Goal: Task Accomplishment & Management: Complete application form

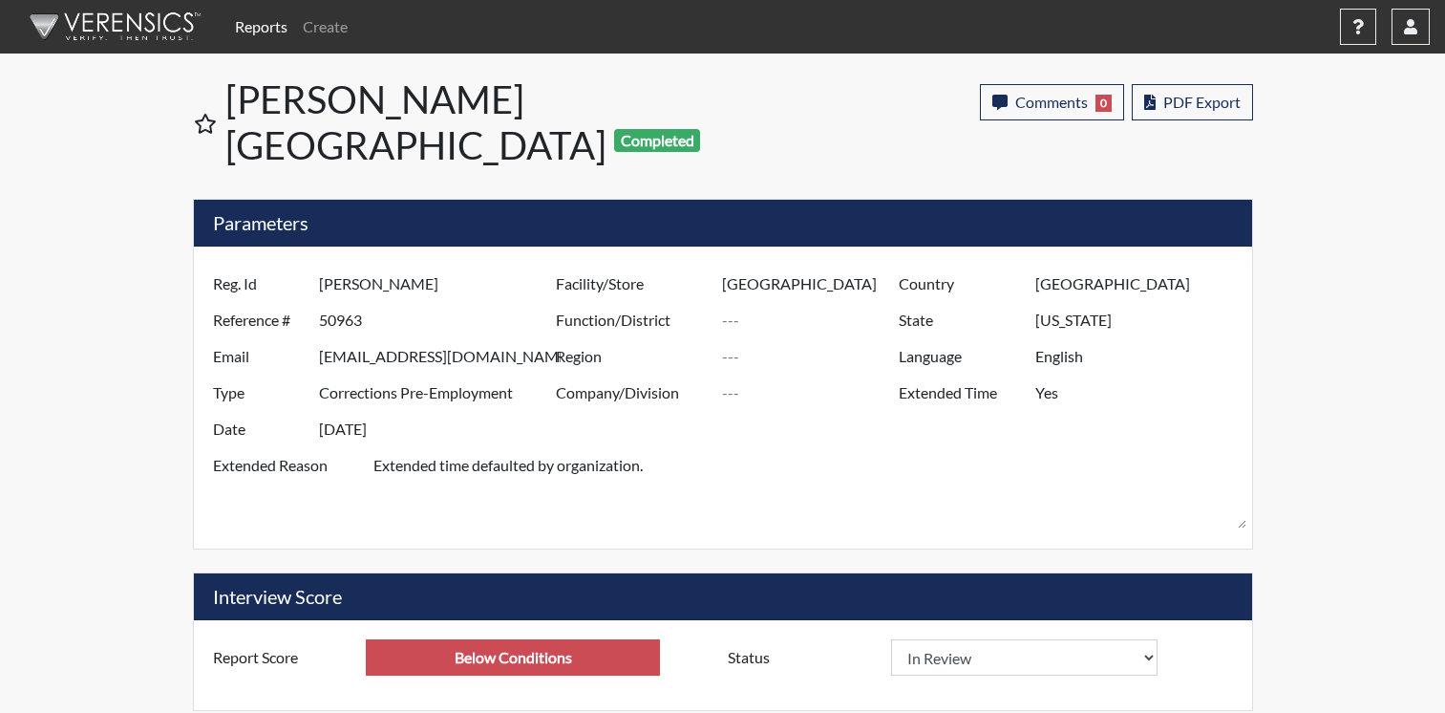
select select
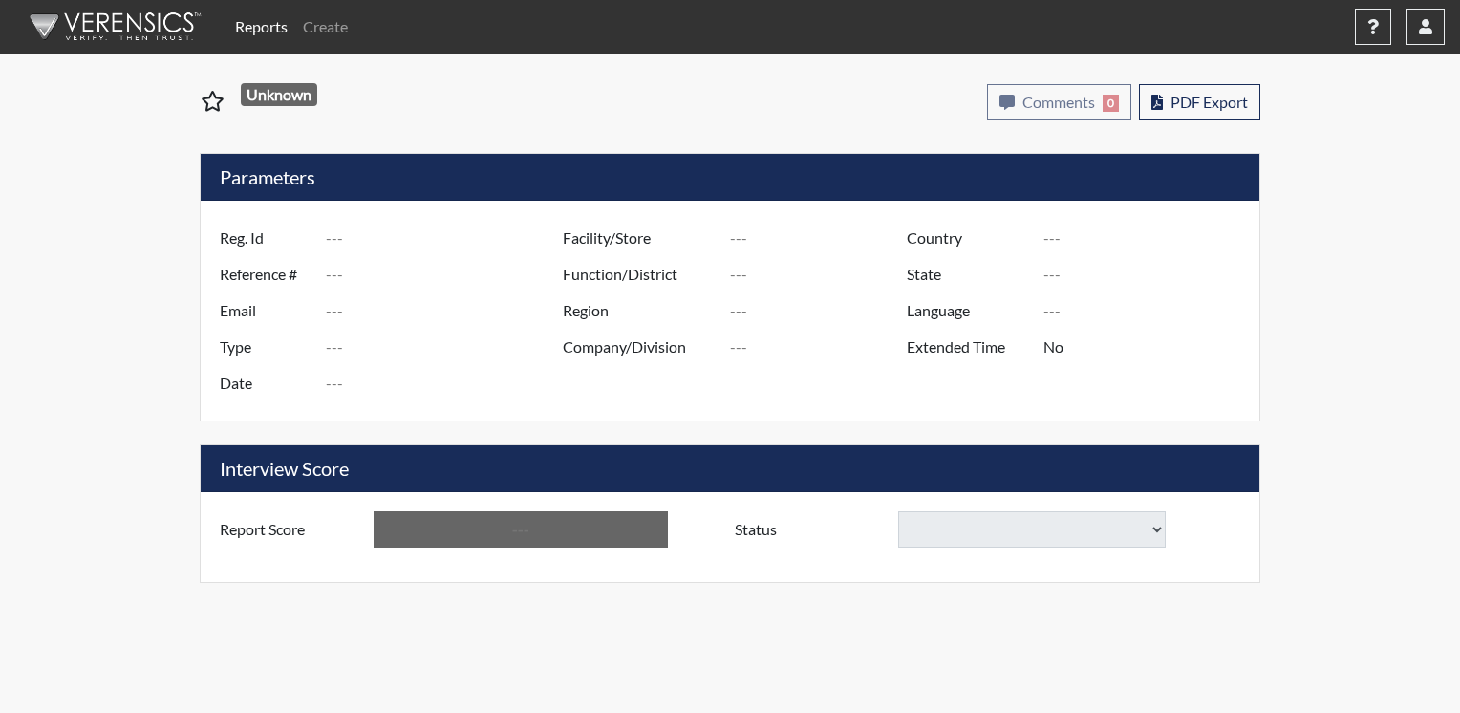
type input "[PERSON_NAME]"
type input "50963"
type input "[EMAIL_ADDRESS][DOMAIN_NAME]"
type input "Corrections Pre-Employment"
type input "[DATE]"
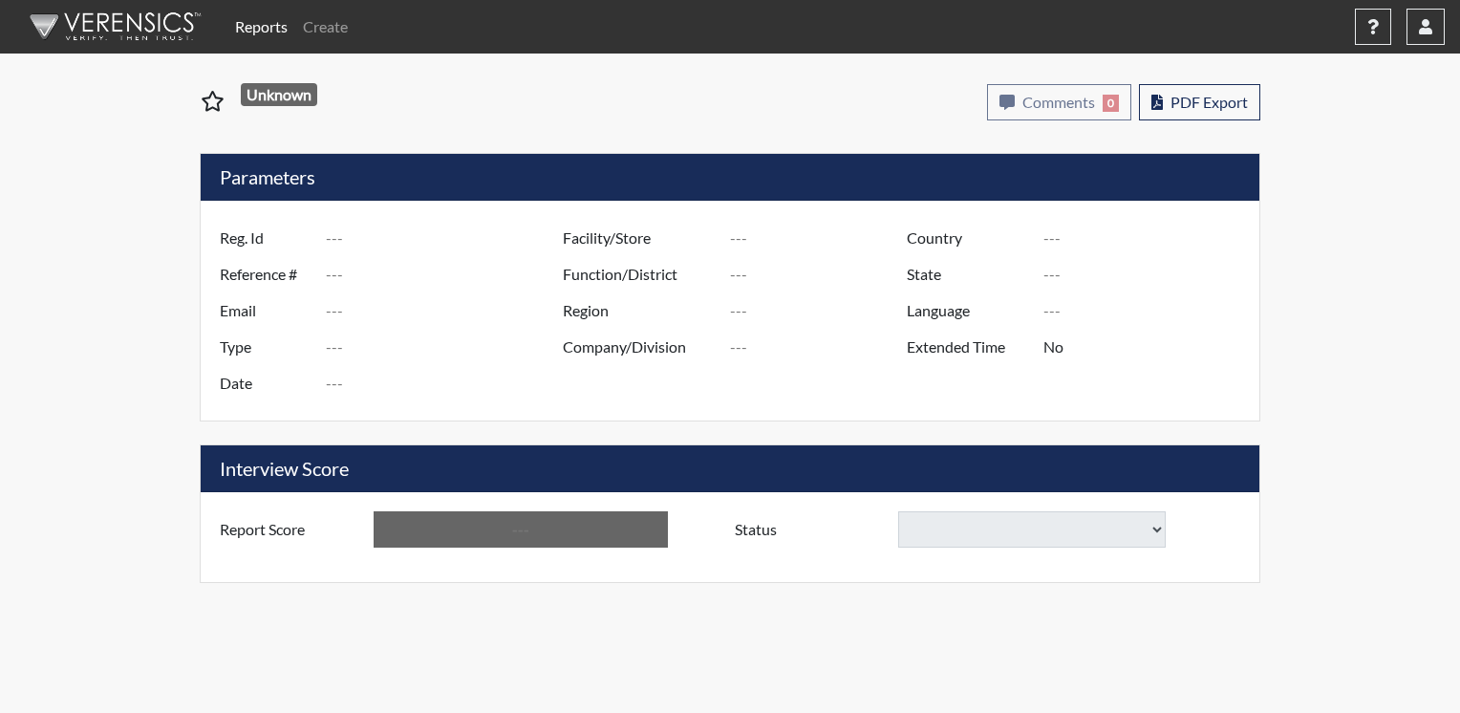
type input "[GEOGRAPHIC_DATA]"
type input "[US_STATE]"
type input "English"
type input "Yes"
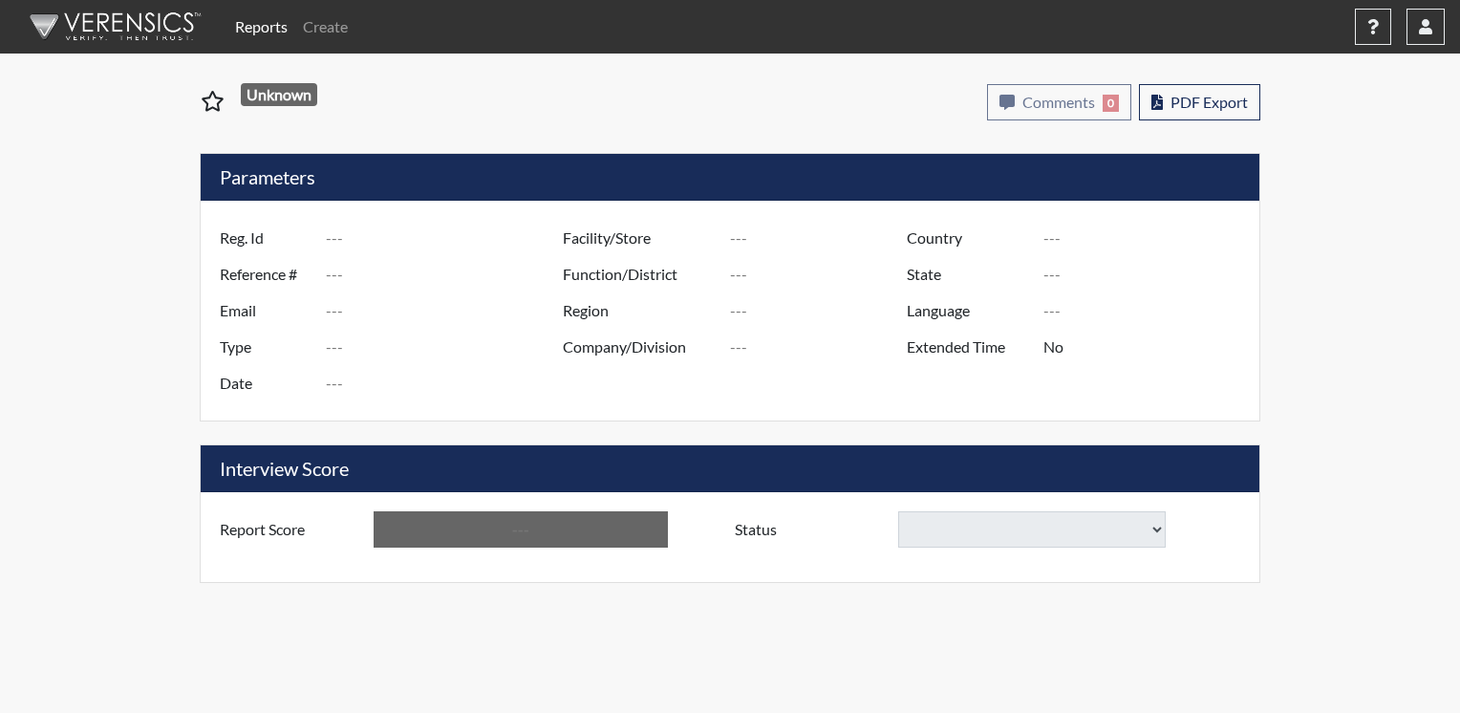
type input "Below Conditions"
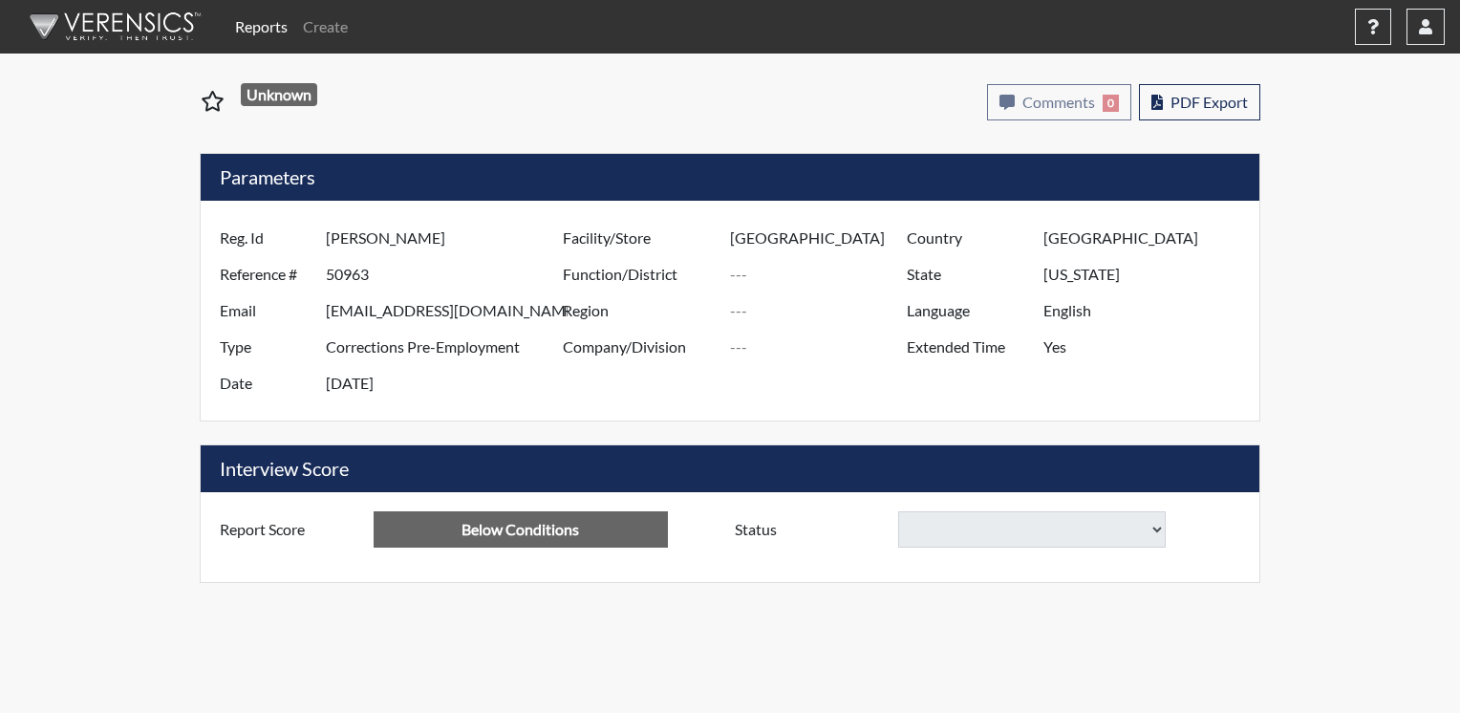
select select
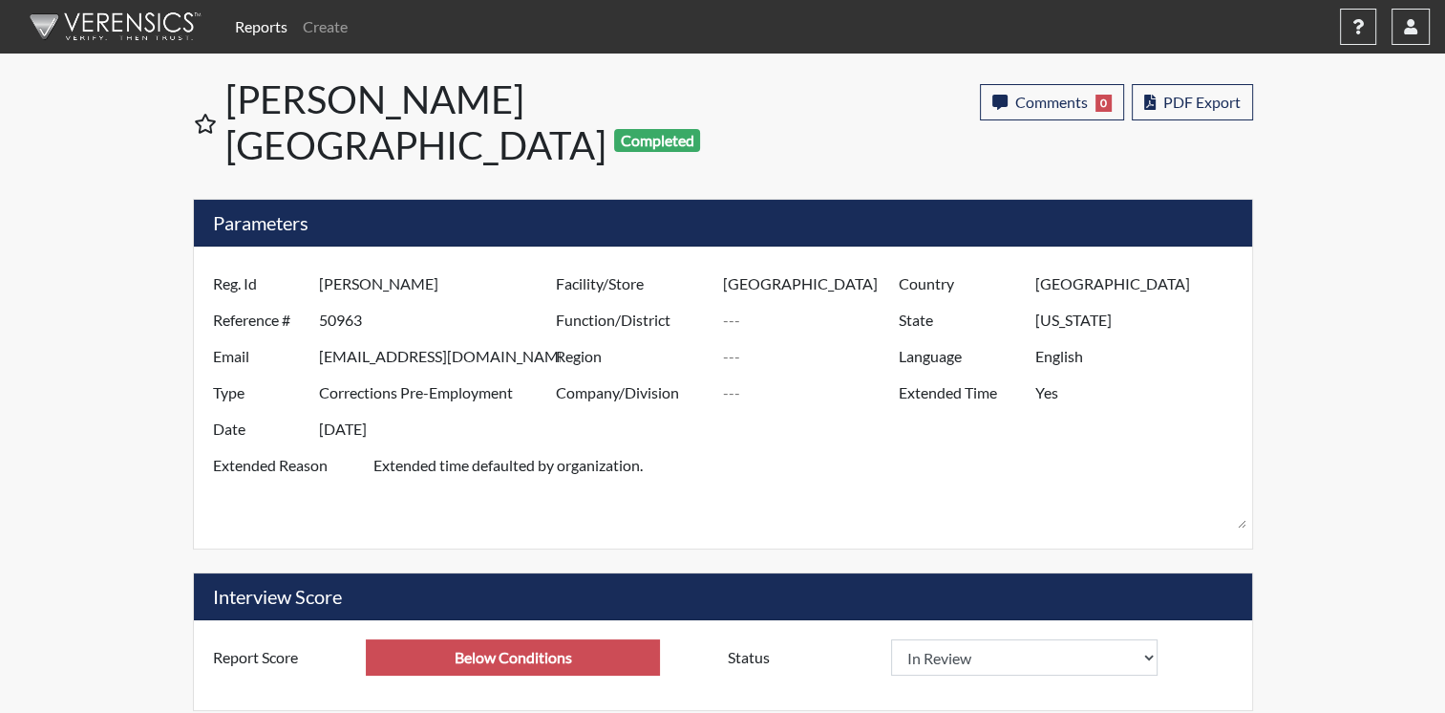
scroll to position [317, 794]
click at [325, 25] on link "Create" at bounding box center [325, 27] width 60 height 38
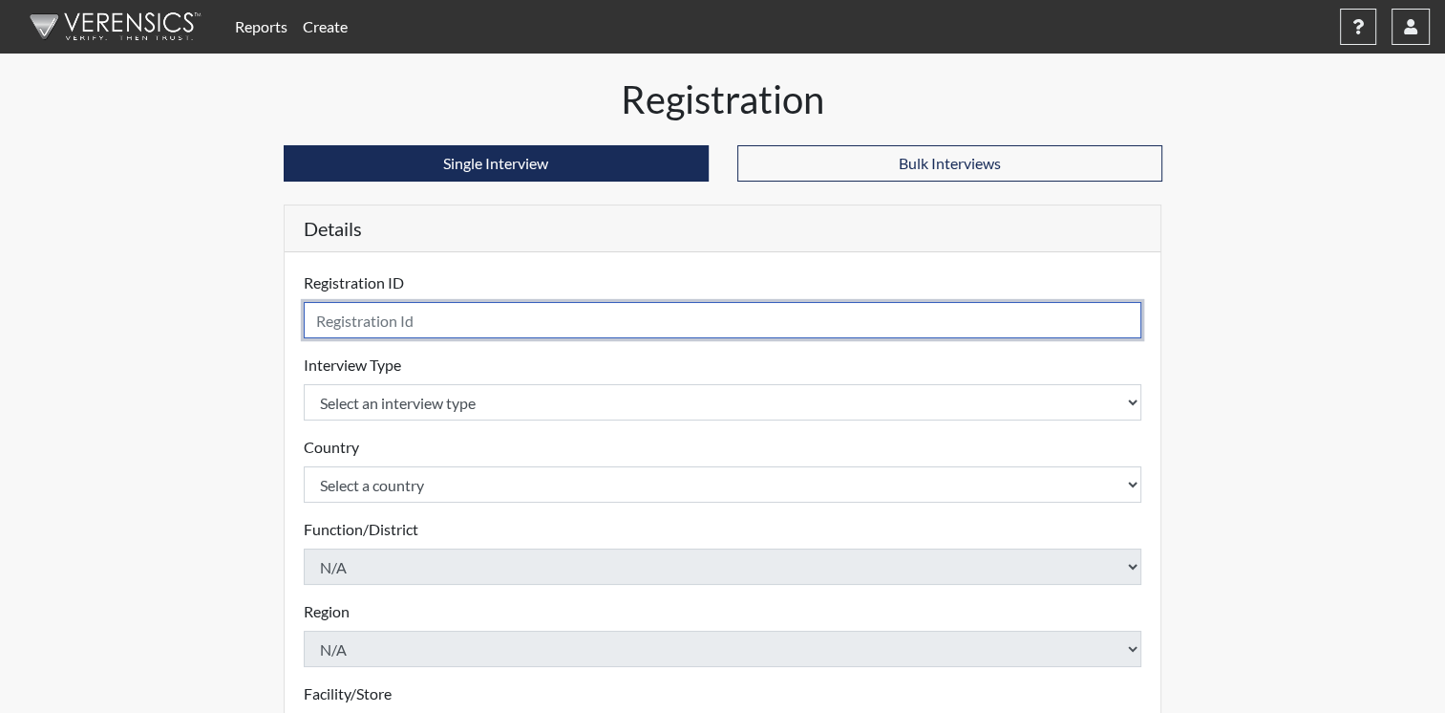
click at [489, 323] on input "text" at bounding box center [723, 320] width 839 height 36
type input "dangerfield2"
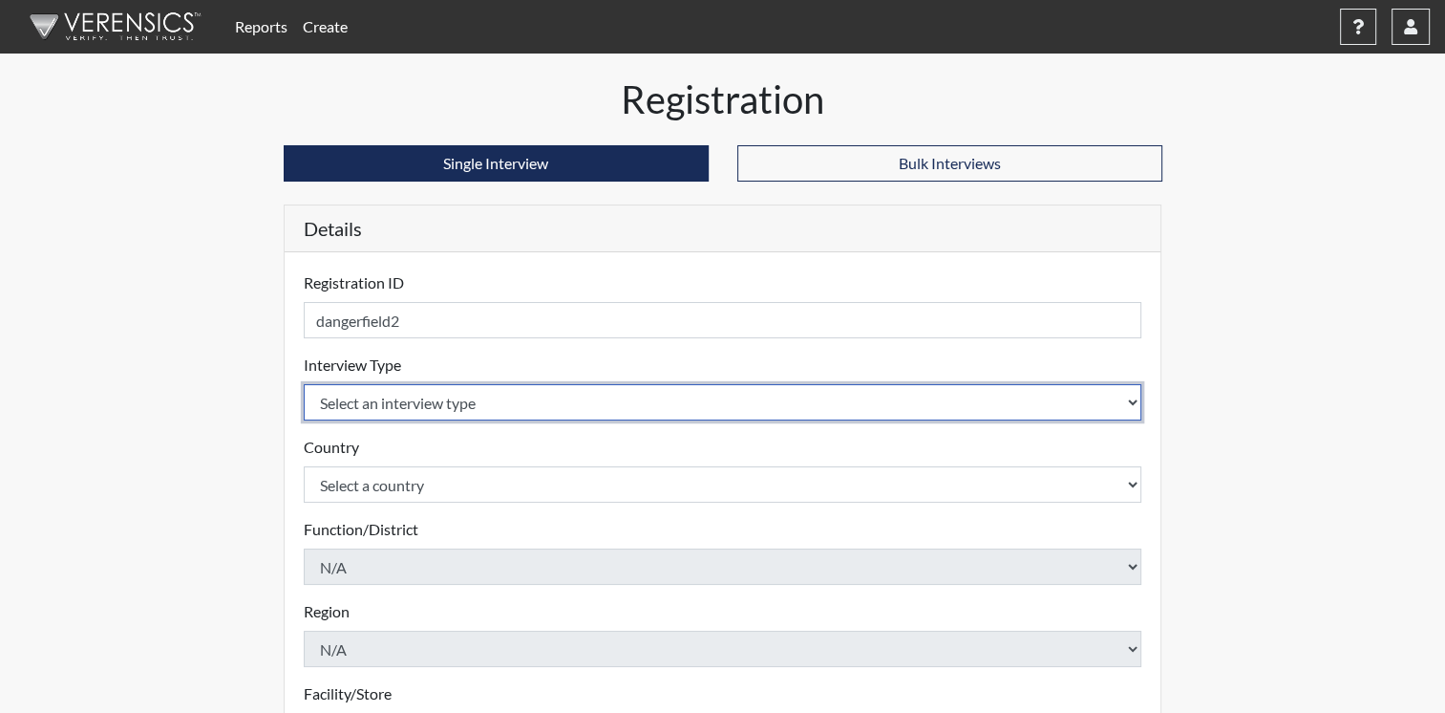
click at [470, 394] on select "Select an interview type Corrections Pre-Employment" at bounding box center [723, 402] width 839 height 36
select select "ff733e93-e1bf-11ea-9c9f-0eff0cf7eb8f"
click at [304, 384] on select "Select an interview type Corrections Pre-Employment" at bounding box center [723, 402] width 839 height 36
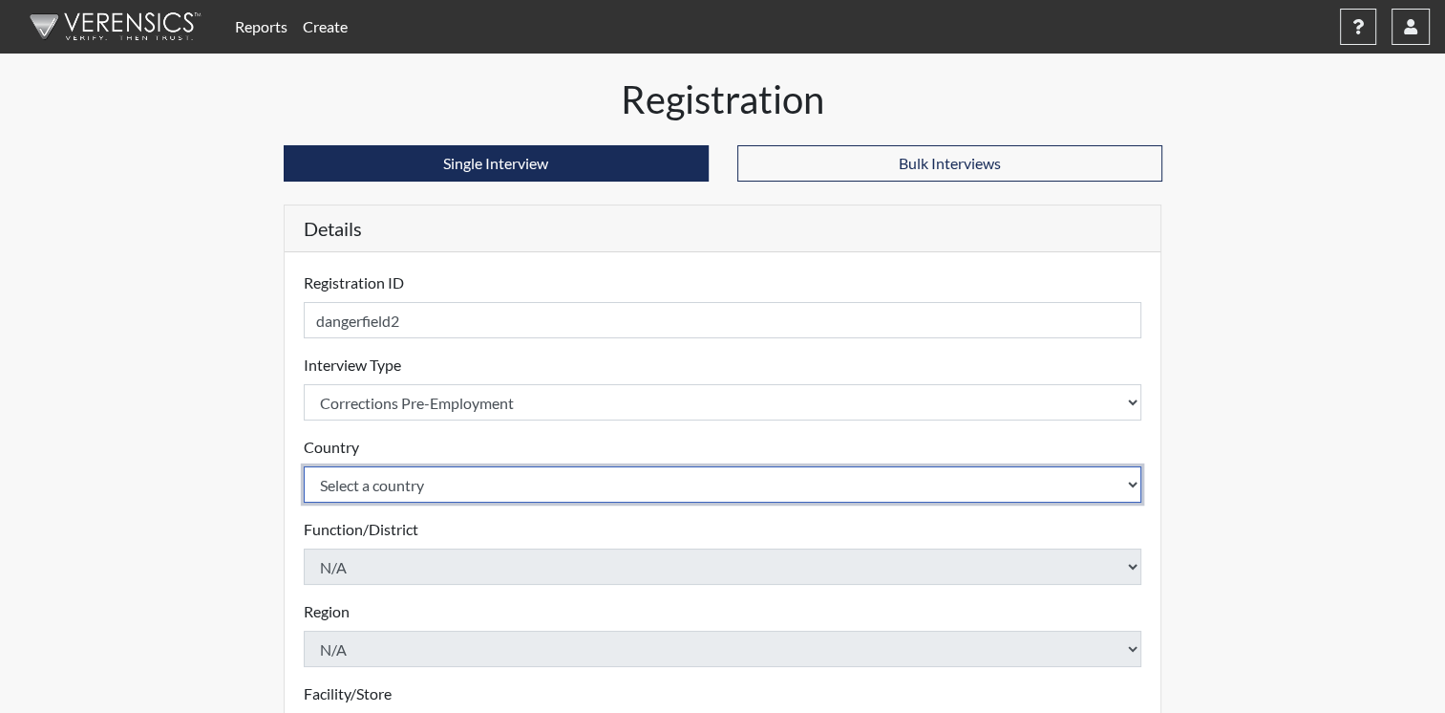
click at [785, 483] on select "Select a country United States Mexico" at bounding box center [723, 484] width 839 height 36
select select "united-states-of-america"
click at [304, 466] on select "Select a country United States Mexico" at bounding box center [723, 484] width 839 height 36
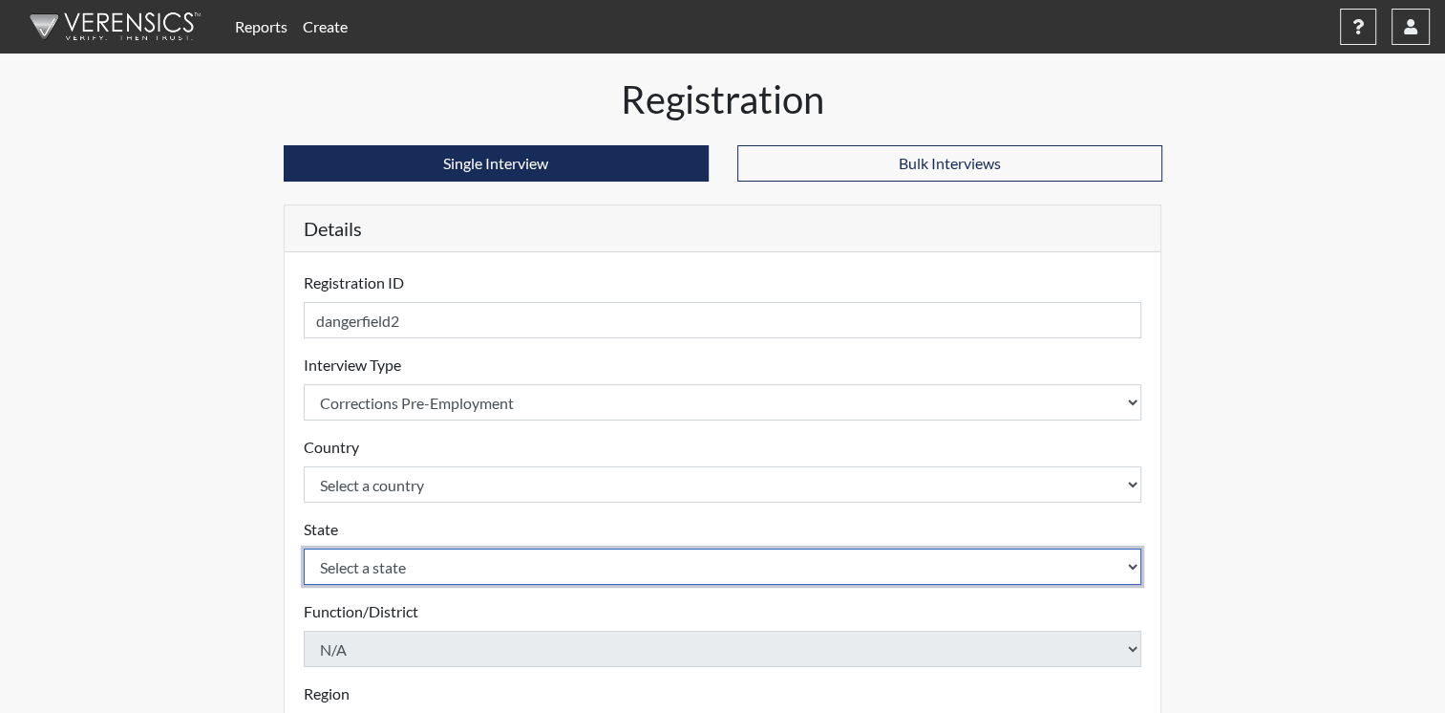
click at [726, 566] on select "Select a state Alabama Alaska Arizona Arkansas California Colorado Connecticut …" at bounding box center [723, 566] width 839 height 36
select select "OH"
click at [704, 564] on select "Select a state Alabama Alaska Arizona Arkansas California Colorado Connecticut …" at bounding box center [723, 566] width 839 height 36
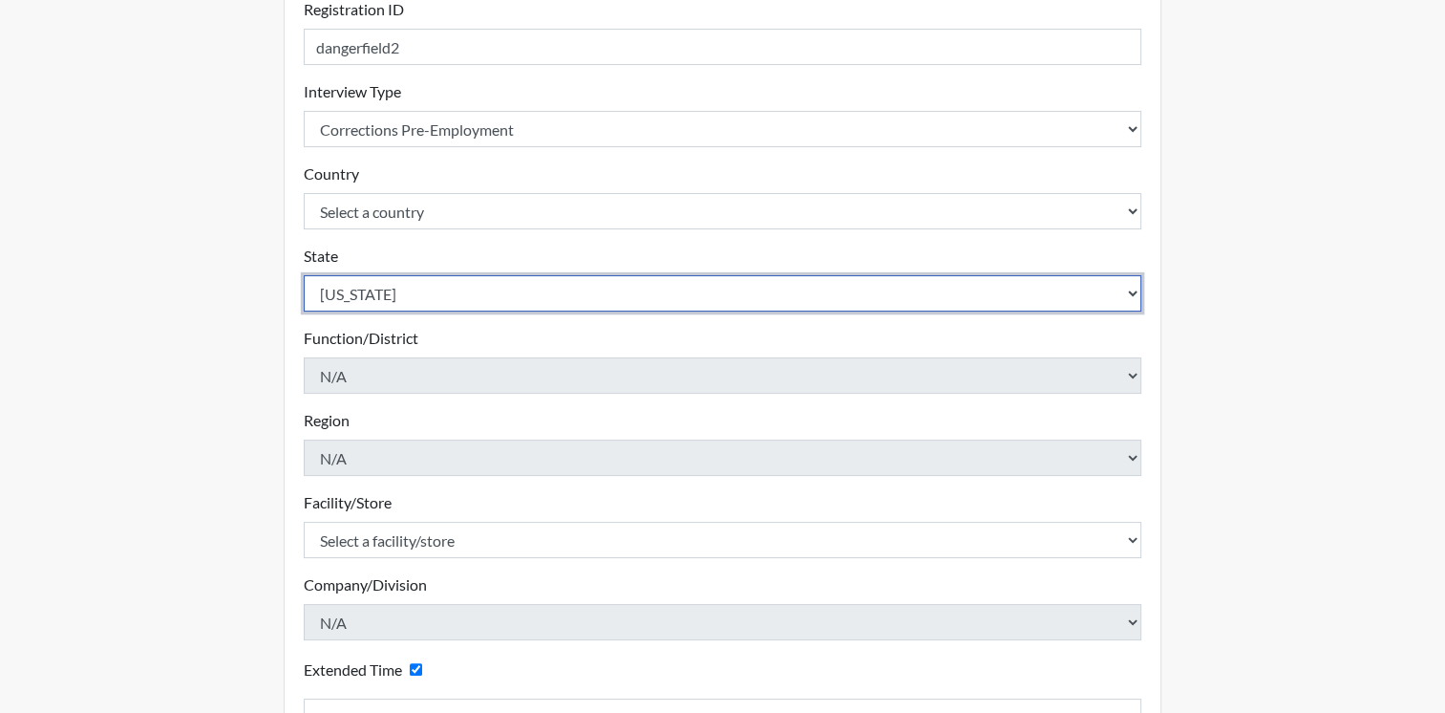
scroll to position [287, 0]
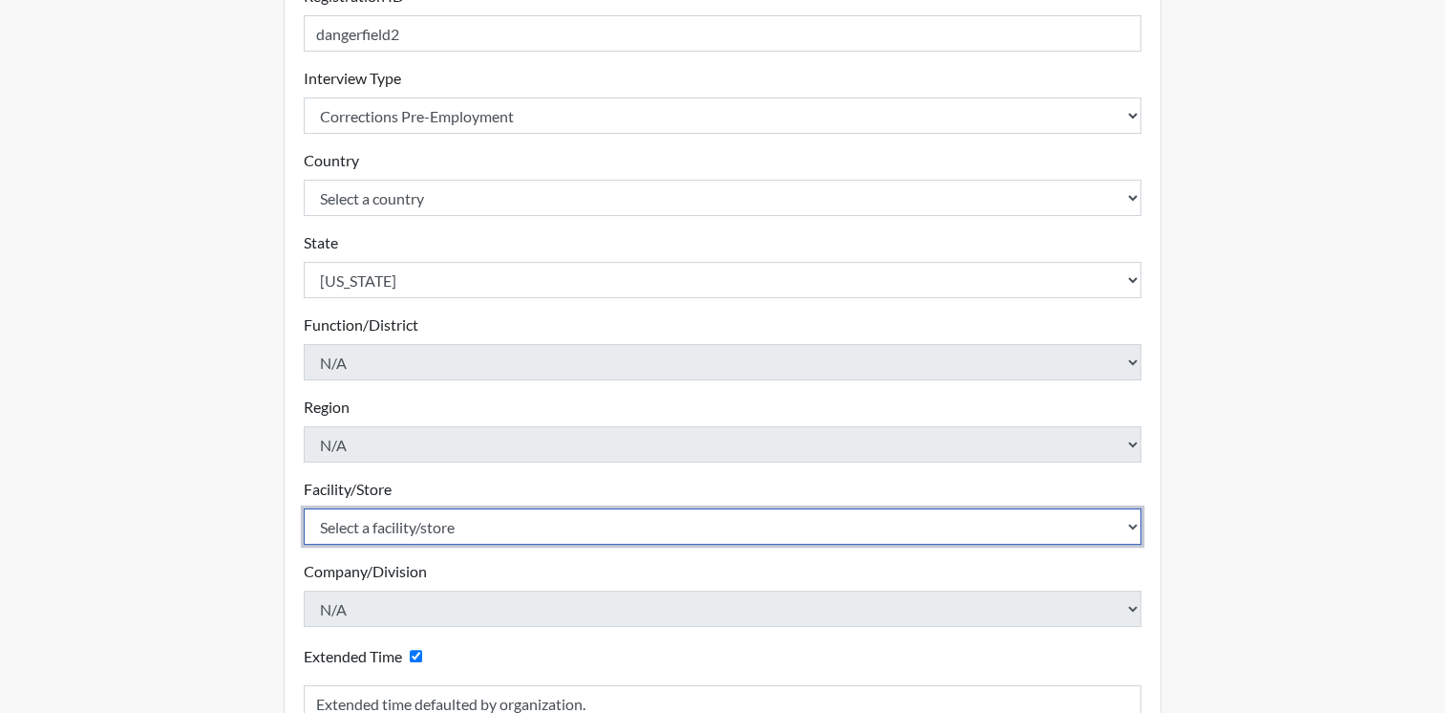
click at [1126, 527] on select "Select a facility/store ADAPT CCC Pathways/Cornerstone Spring Grove TCC" at bounding box center [723, 526] width 839 height 36
select select "10767e72-5384-4422-acce-343010241d6c"
click at [304, 508] on select "Select a facility/store ADAPT CCC Pathways/Cornerstone Spring Grove TCC" at bounding box center [723, 526] width 839 height 36
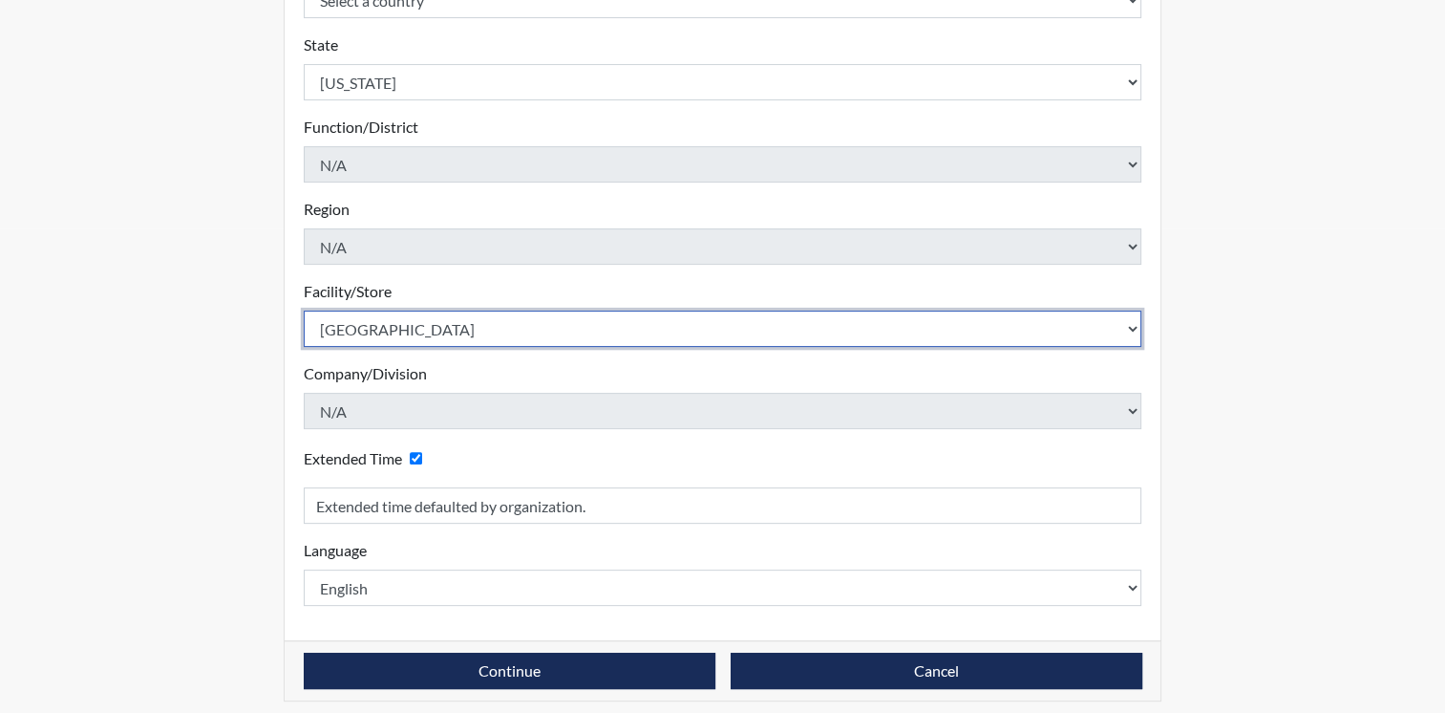
scroll to position [493, 0]
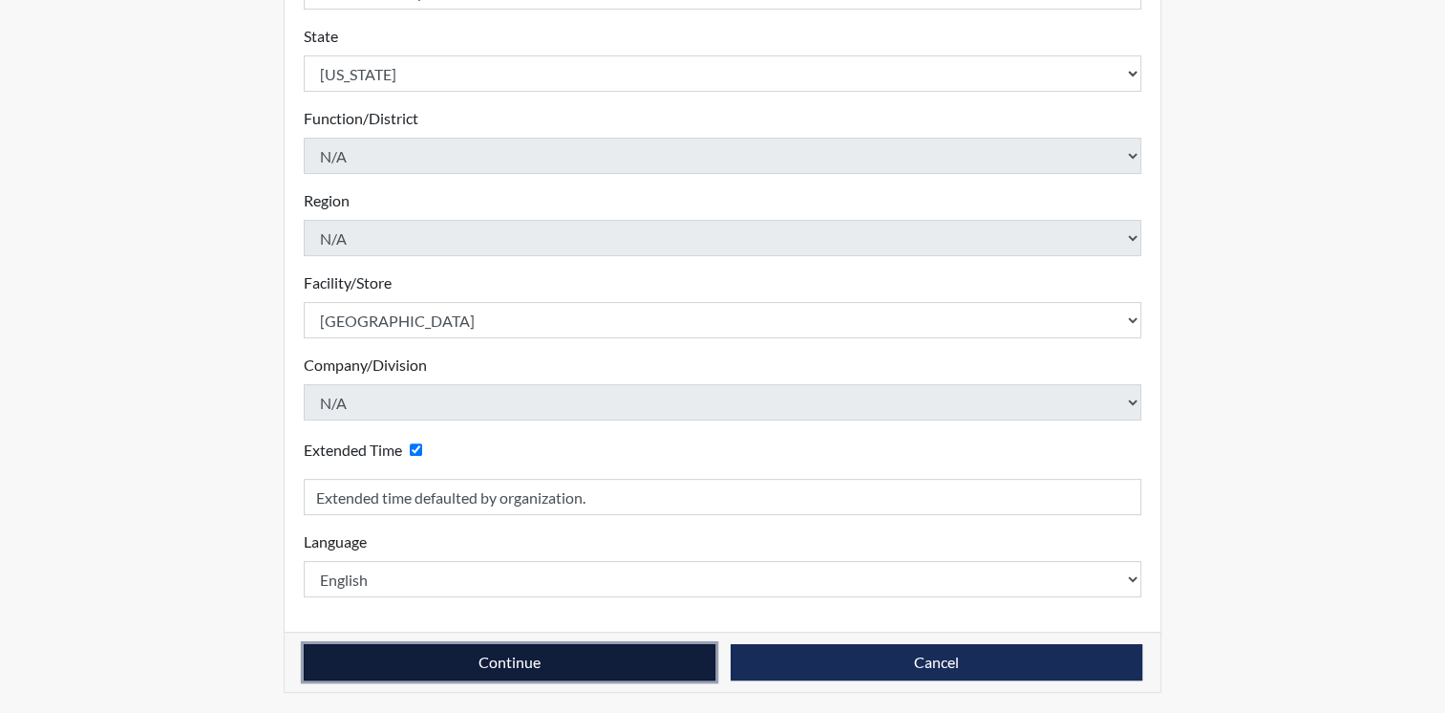
click at [581, 662] on button "Continue" at bounding box center [510, 662] width 412 height 36
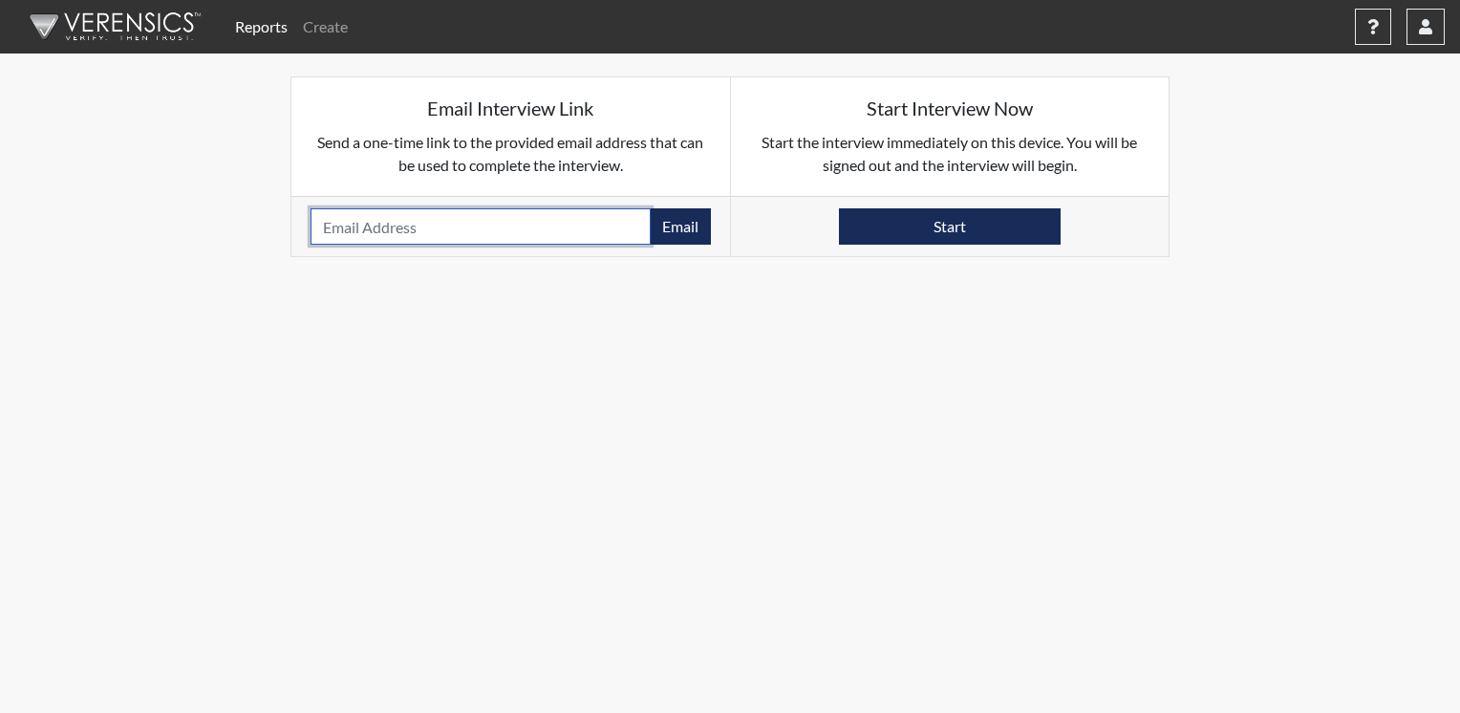
click at [495, 223] on input "email" at bounding box center [480, 226] width 340 height 36
type input "[EMAIL_ADDRESS][DOMAIN_NAME]"
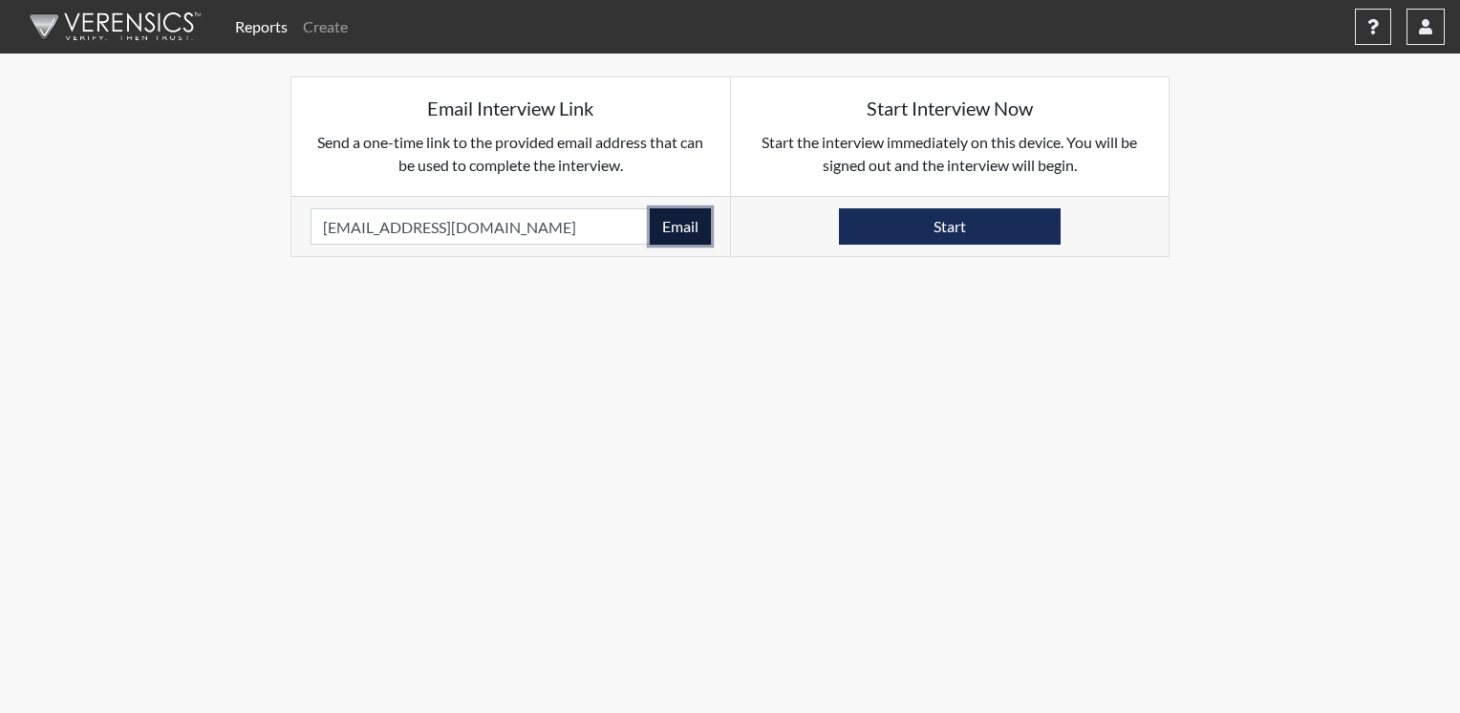
click at [680, 218] on button "Email" at bounding box center [680, 226] width 61 height 36
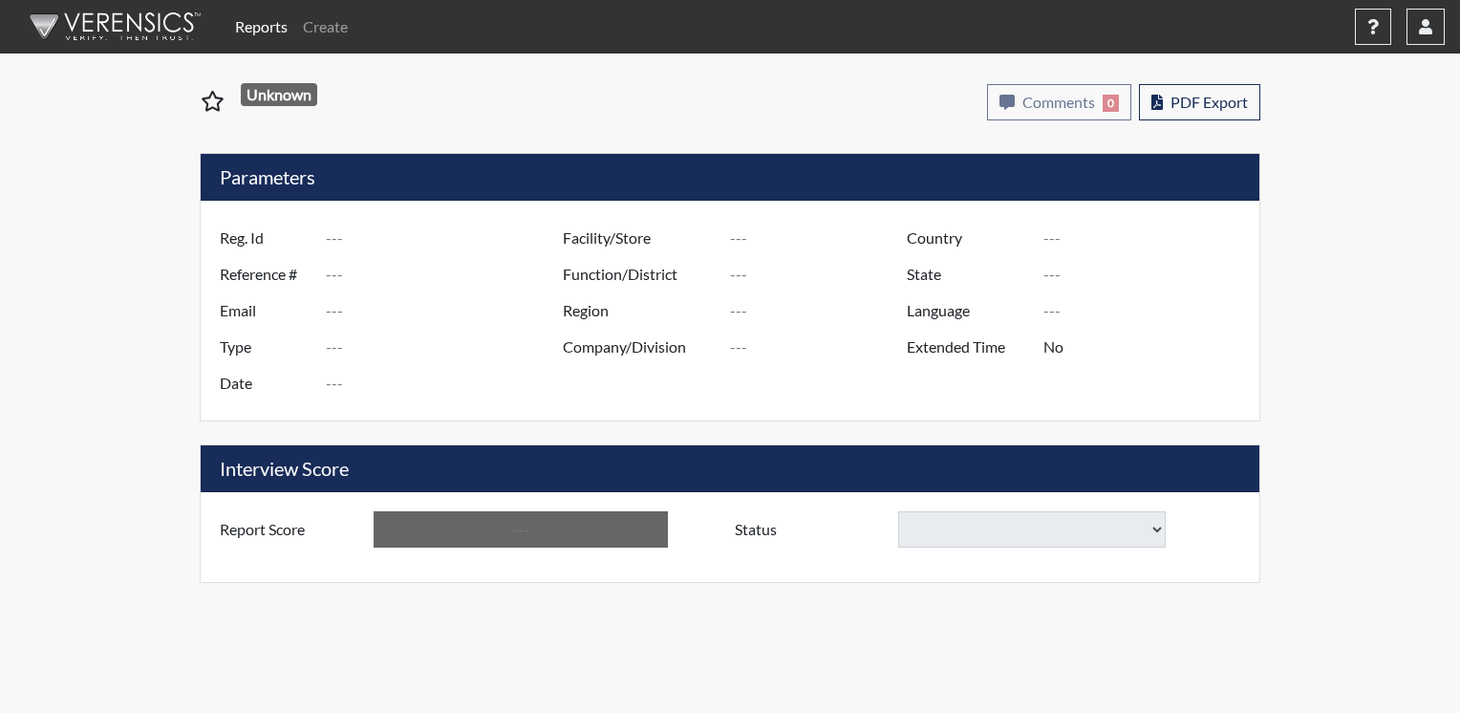
type input "dangerfield2"
type input "50981"
type input "[EMAIL_ADDRESS][DOMAIN_NAME]"
type input "Corrections Pre-Employment"
type input "Aug 28, 2025"
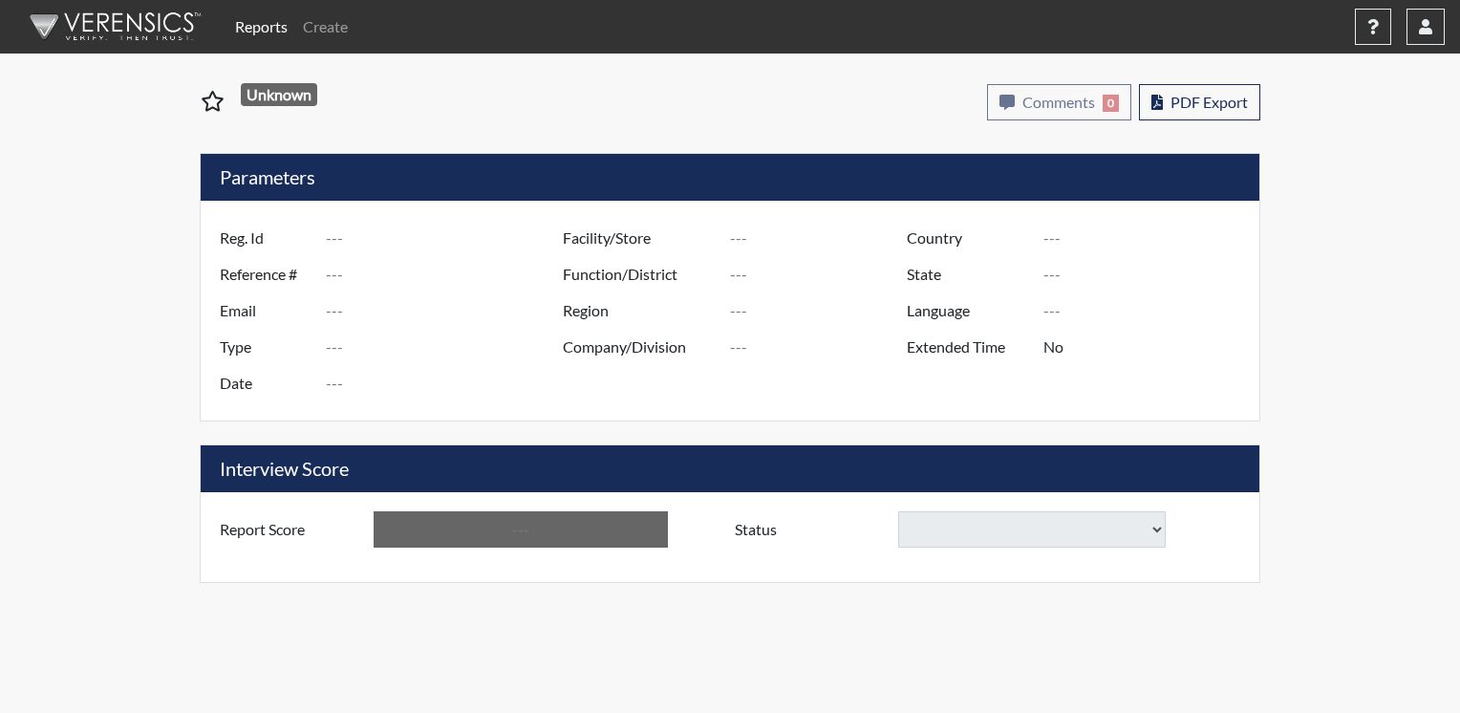
type input "[GEOGRAPHIC_DATA]"
type input "[US_STATE]"
type input "English"
type input "Yes"
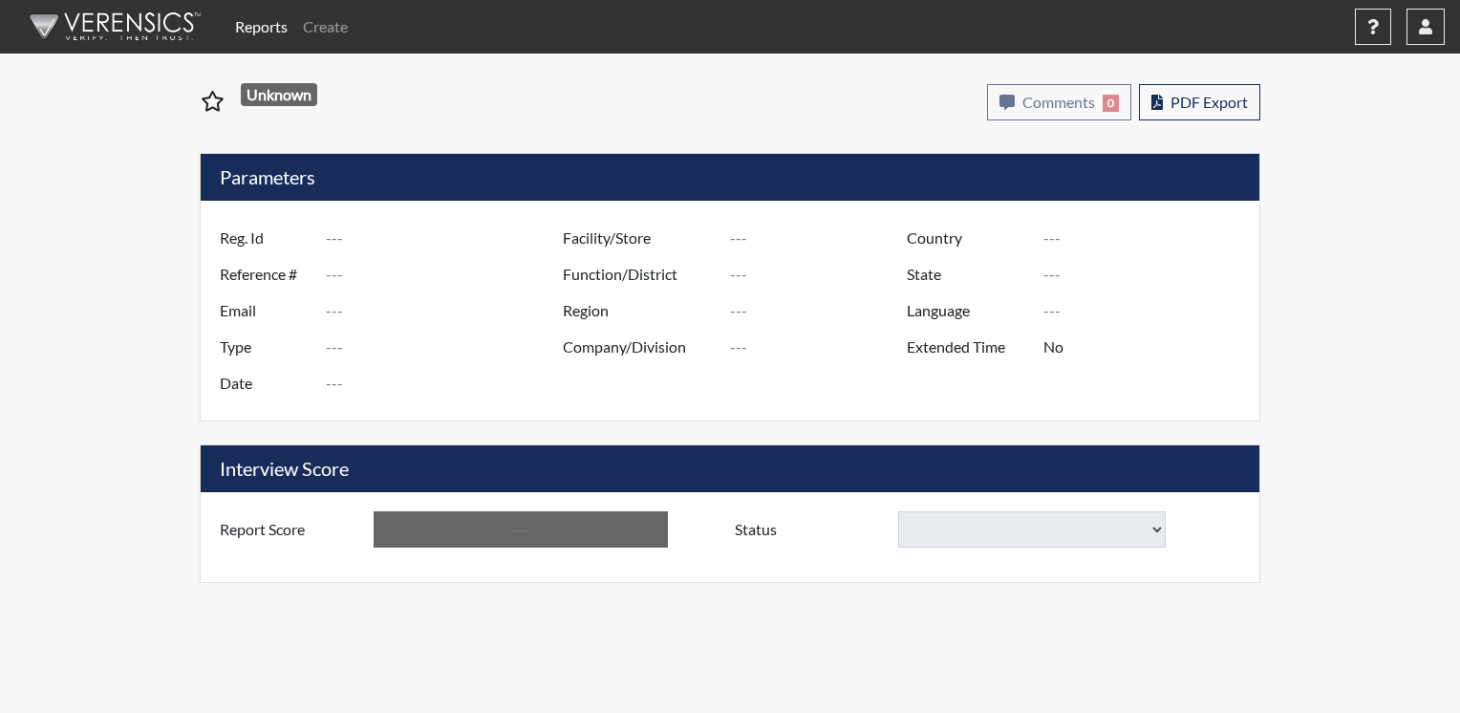
type input "Above Conditions"
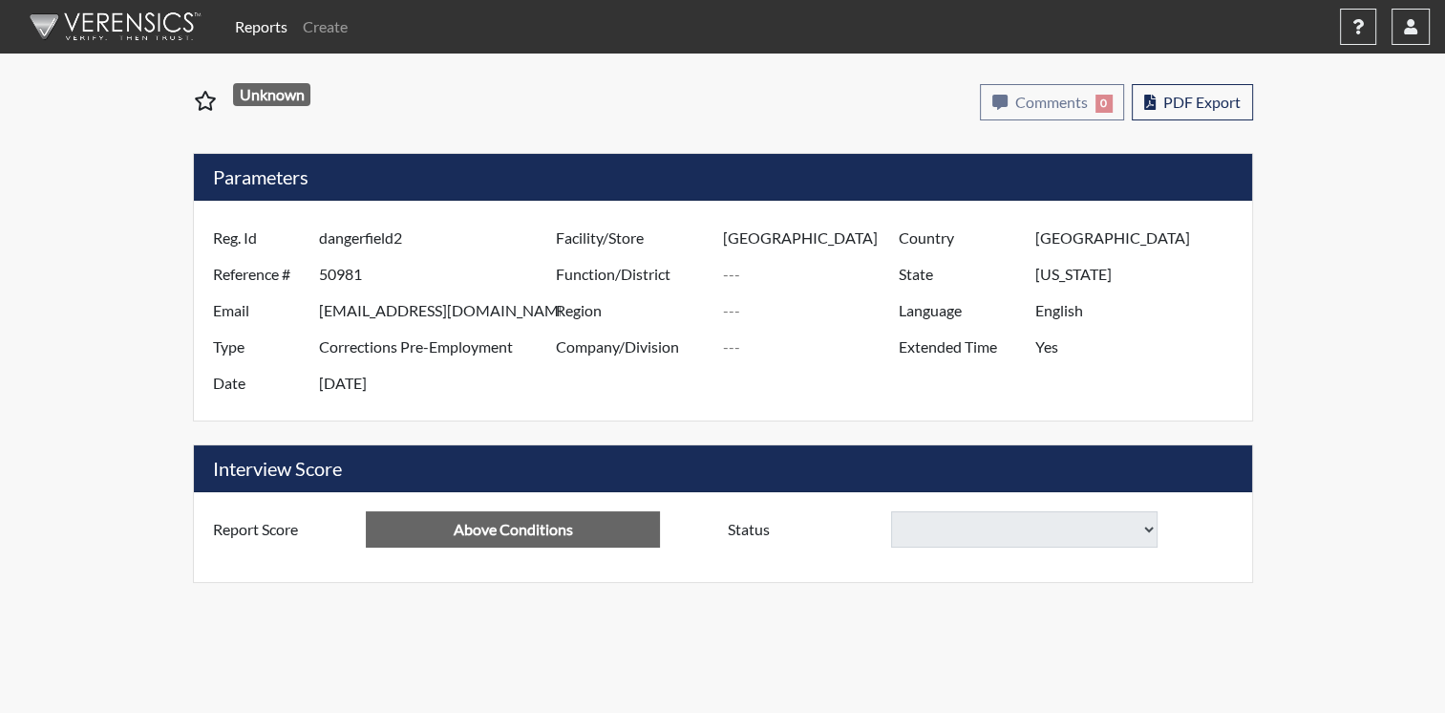
select select
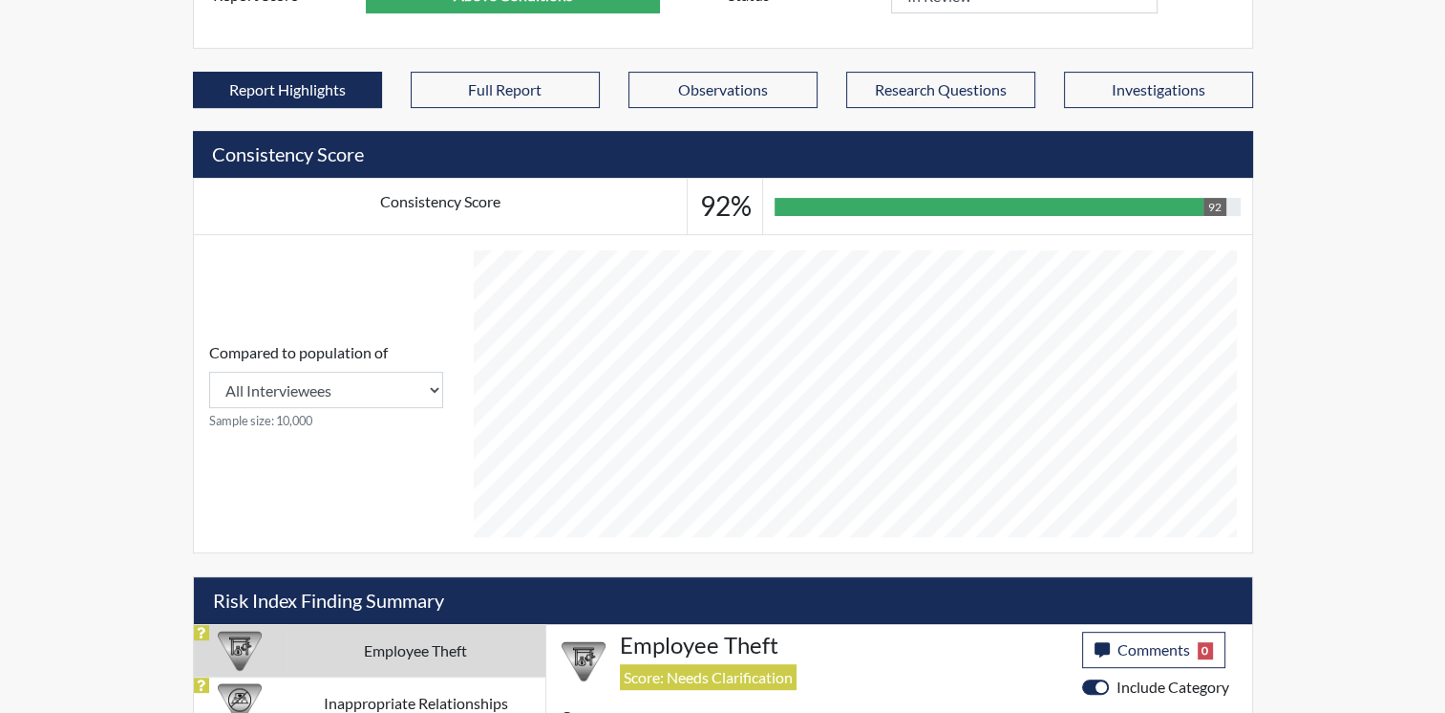
scroll to position [382, 0]
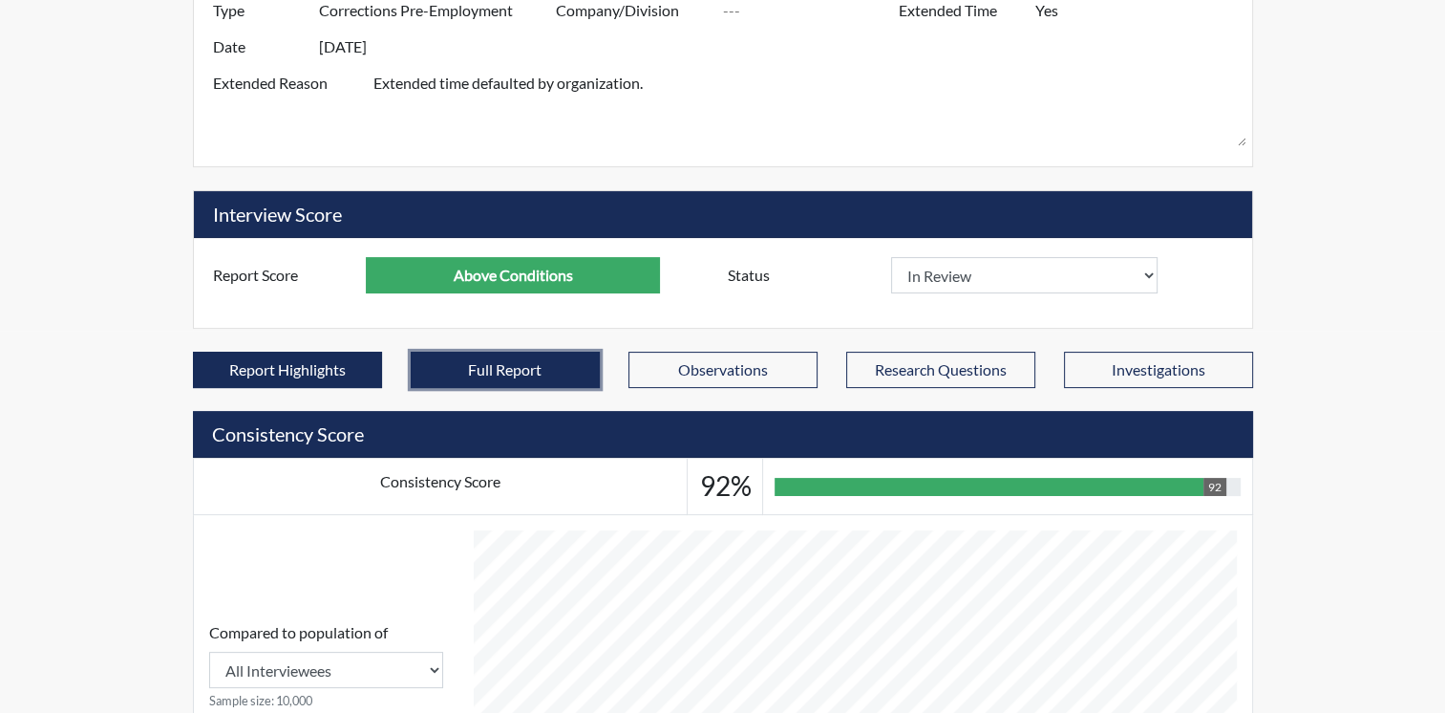
click at [459, 352] on button "Full Report" at bounding box center [505, 370] width 189 height 36
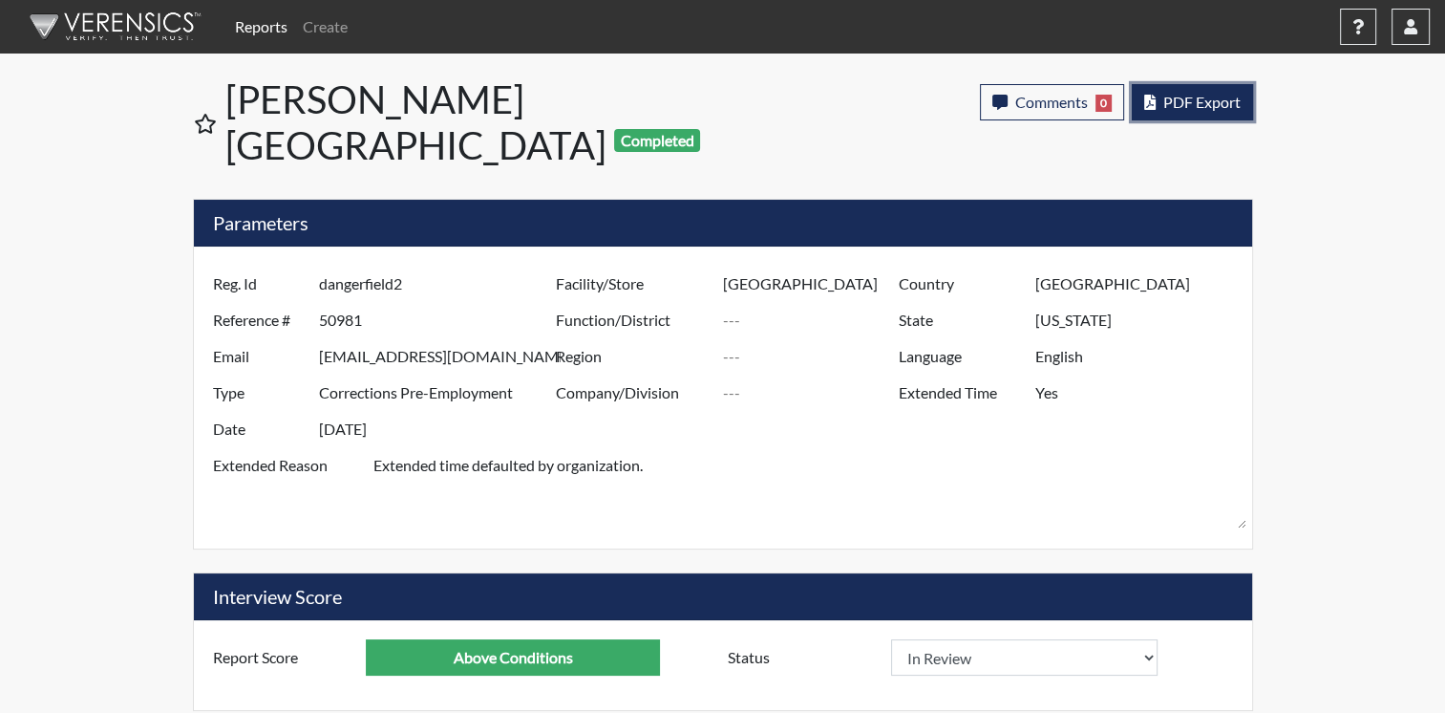
click at [1202, 93] on span "PDF Export" at bounding box center [1202, 102] width 77 height 18
